Goal: Task Accomplishment & Management: Use online tool/utility

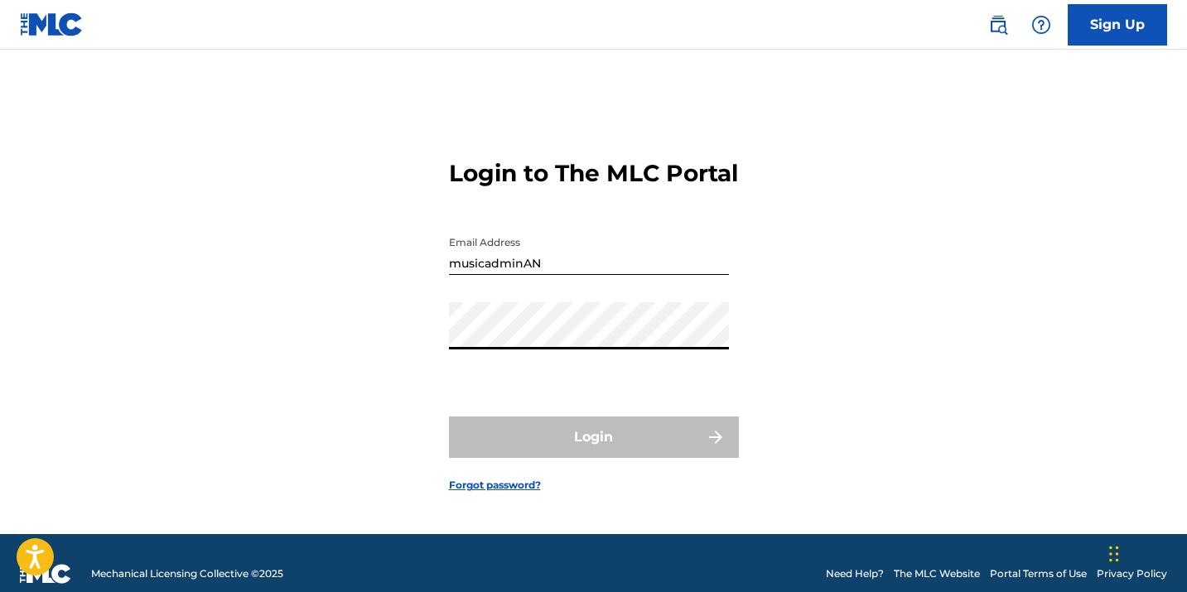
type input "[EMAIL_ADDRESS][DOMAIN_NAME]"
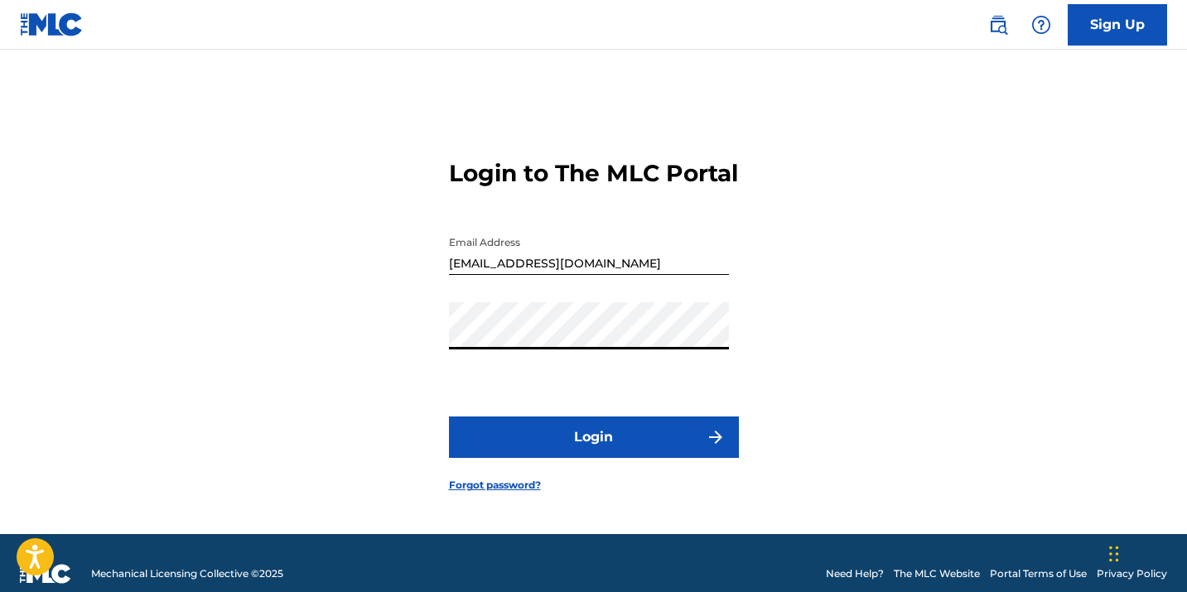
click at [523, 458] on button "Login" at bounding box center [594, 437] width 290 height 41
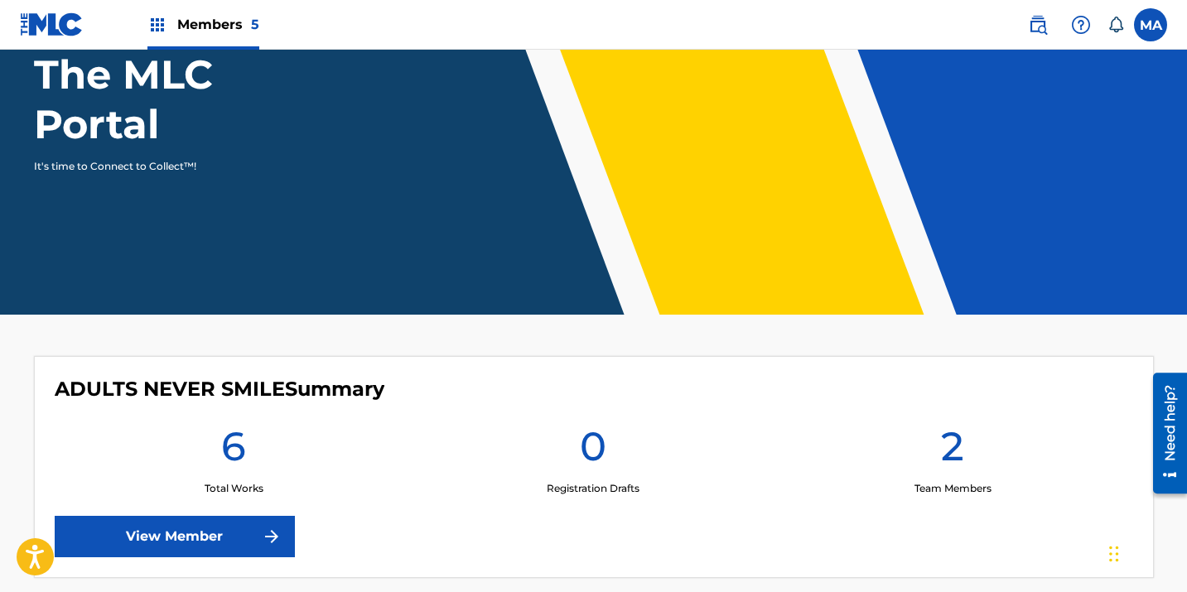
scroll to position [158, 0]
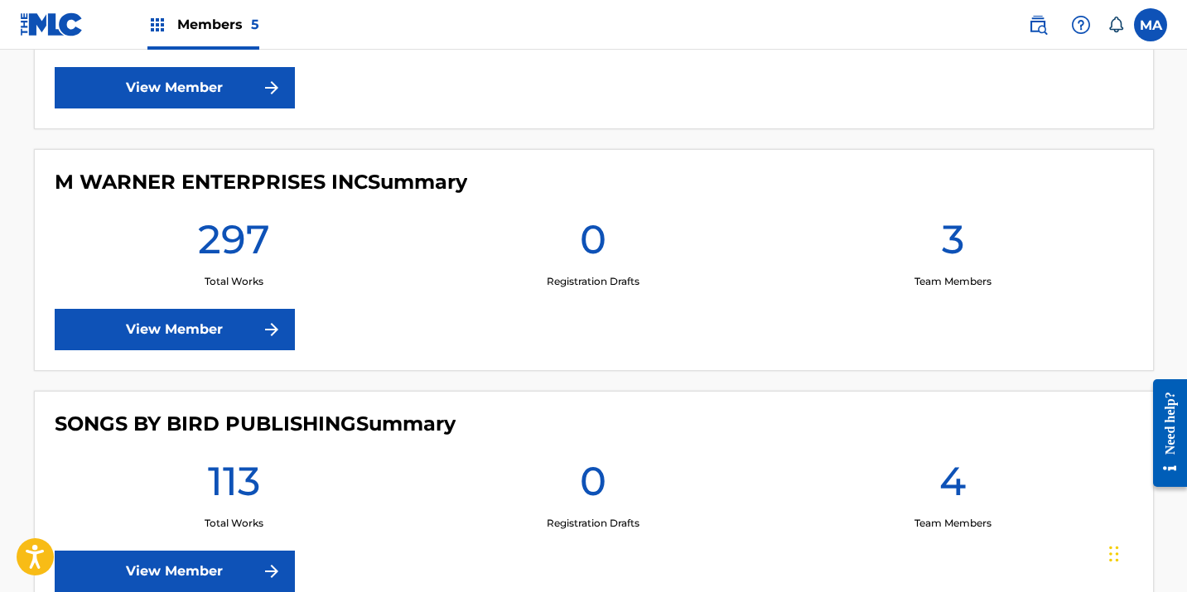
scroll to position [1049, 0]
